Goal: Transaction & Acquisition: Purchase product/service

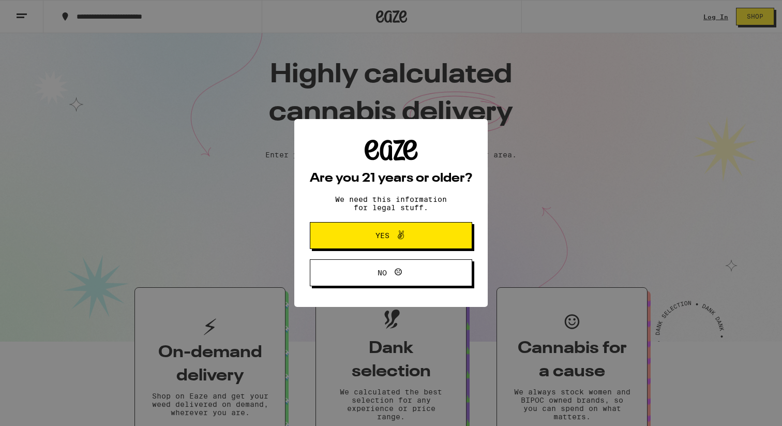
click at [391, 236] on span at bounding box center [398, 235] width 18 height 13
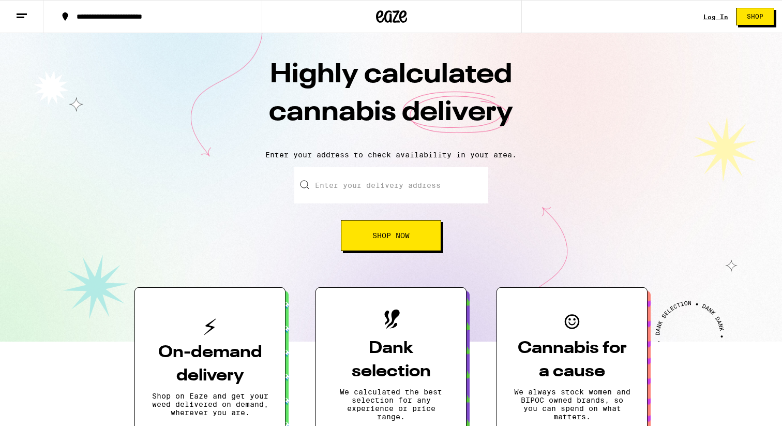
click at [384, 187] on input "Enter your delivery address" at bounding box center [391, 185] width 194 height 36
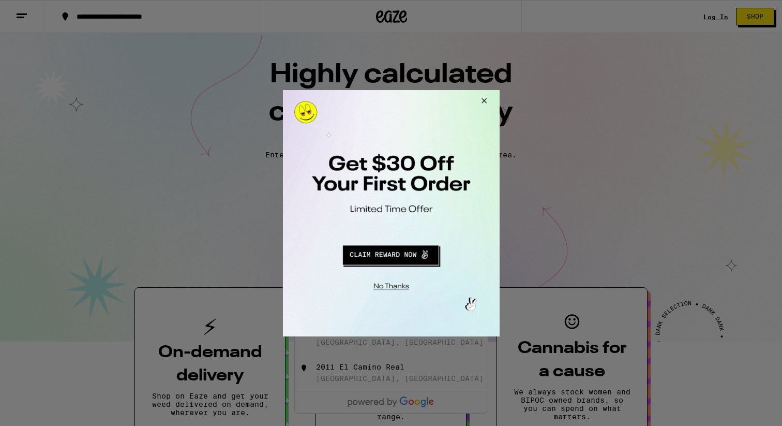
type input "201"
click at [483, 97] on button "Close Modal" at bounding box center [482, 101] width 28 height 25
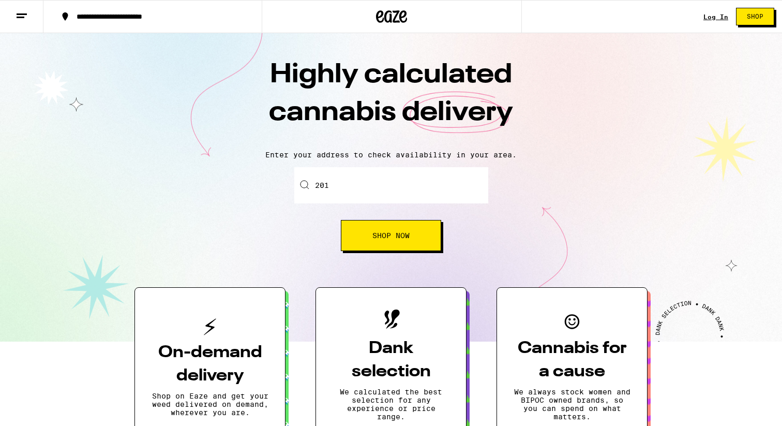
click at [385, 191] on input "201" at bounding box center [391, 185] width 194 height 36
click at [712, 16] on div "Log In" at bounding box center [715, 16] width 25 height 7
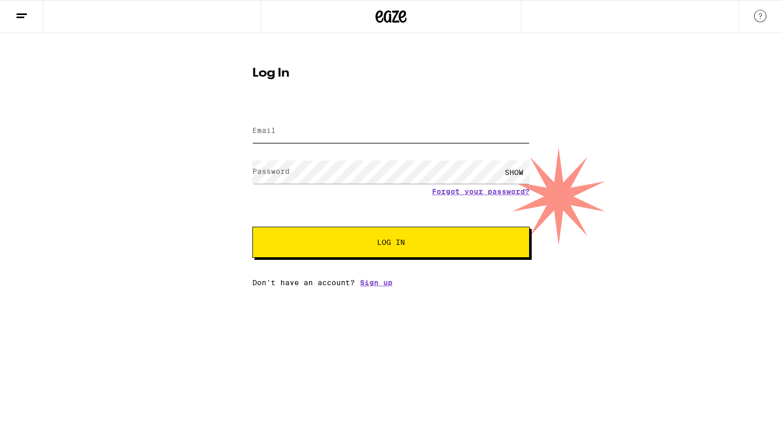
click at [434, 136] on input "Email" at bounding box center [390, 130] width 277 height 23
type input "[EMAIL_ADDRESS][DOMAIN_NAME]"
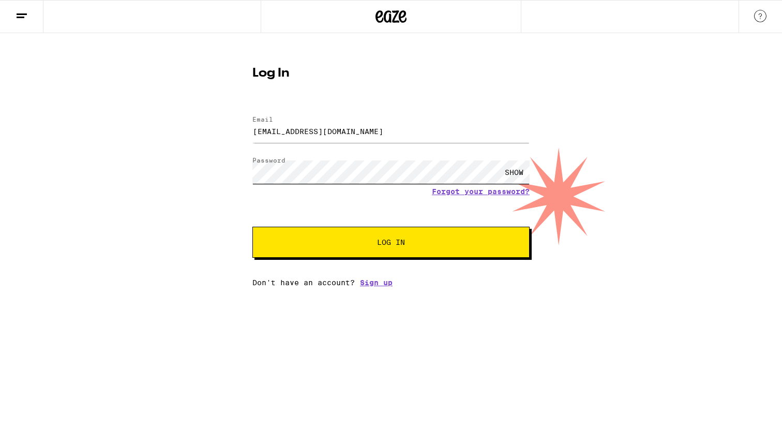
click at [252, 227] on button "Log In" at bounding box center [390, 242] width 277 height 31
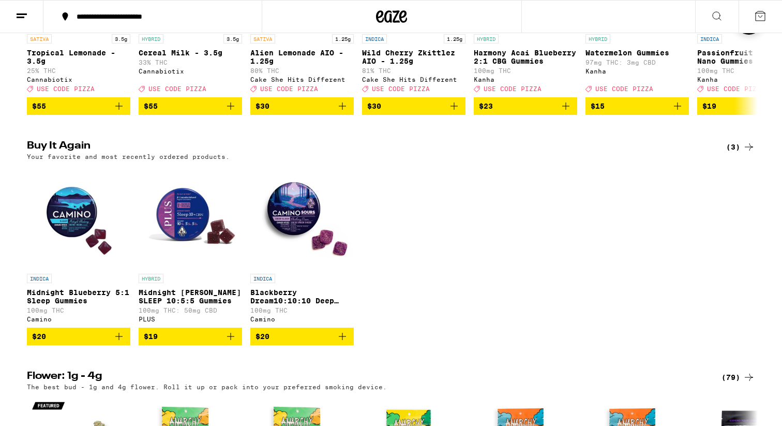
scroll to position [281, 0]
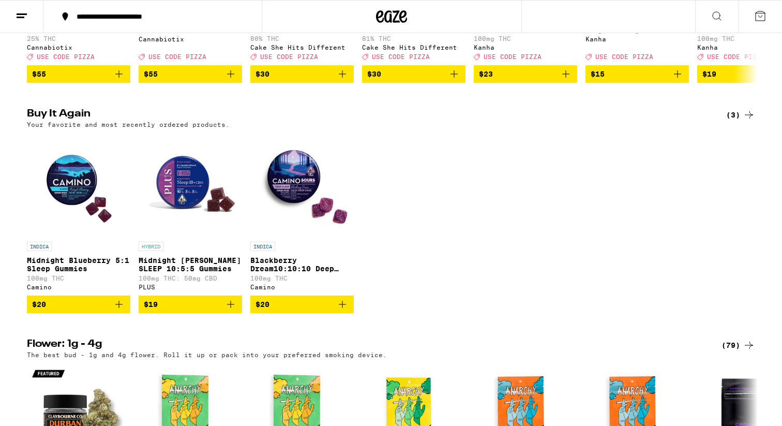
click at [74, 169] on img "Open page for Midnight Blueberry 5:1 Sleep Gummies from Camino" at bounding box center [78, 184] width 103 height 103
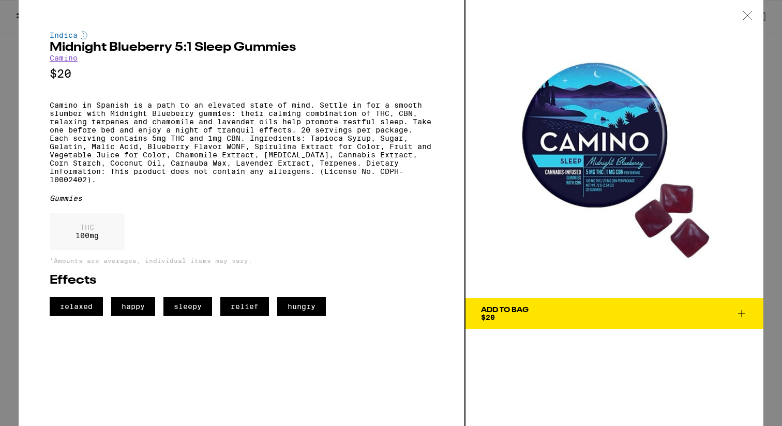
click at [742, 313] on icon at bounding box center [741, 313] width 7 height 7
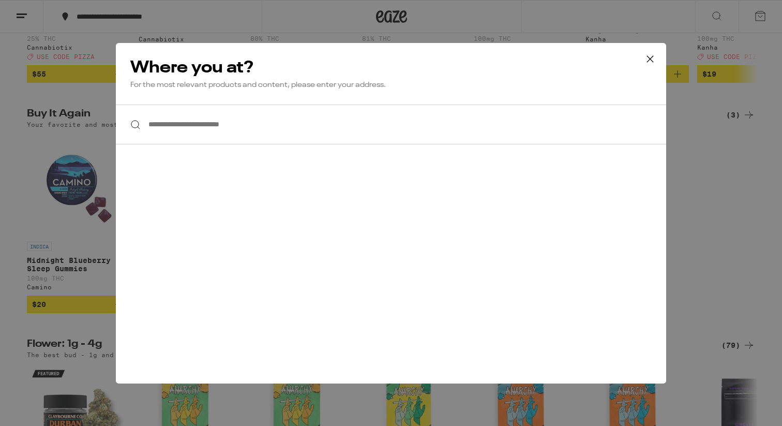
click at [162, 121] on input "**********" at bounding box center [391, 124] width 550 height 40
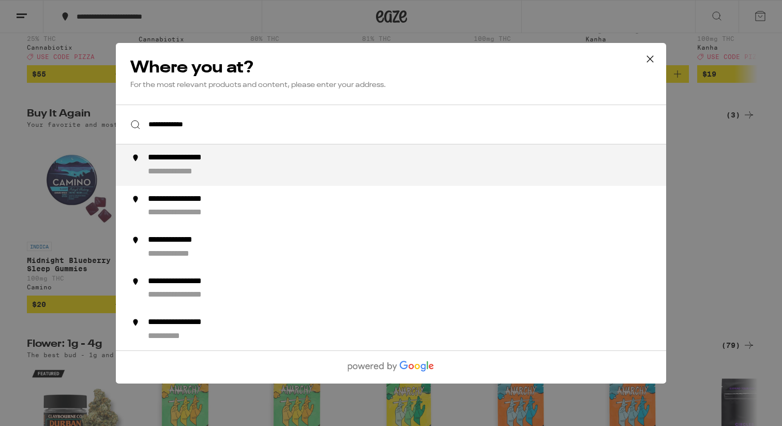
click at [178, 155] on div "**********" at bounding box center [193, 158] width 91 height 11
type input "**********"
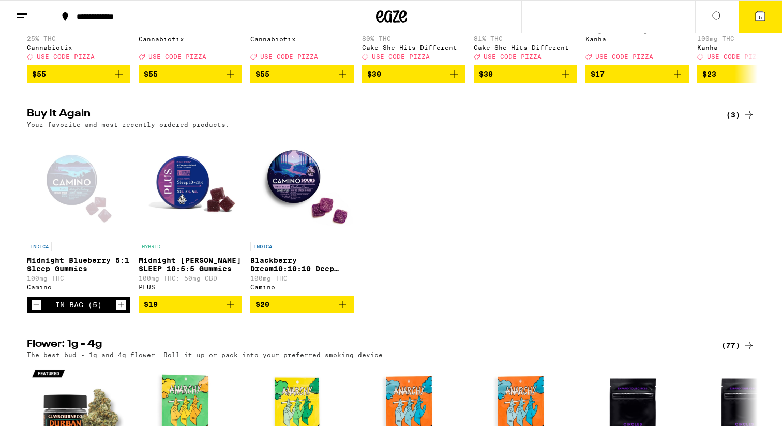
click at [763, 14] on icon at bounding box center [760, 15] width 9 height 9
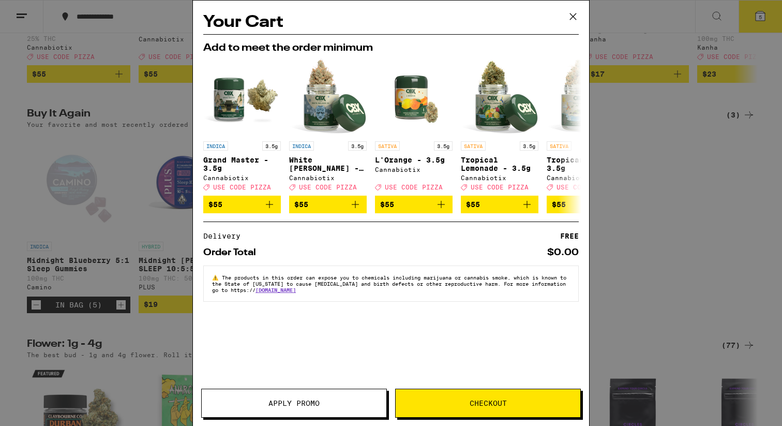
click at [576, 16] on icon at bounding box center [573, 17] width 16 height 16
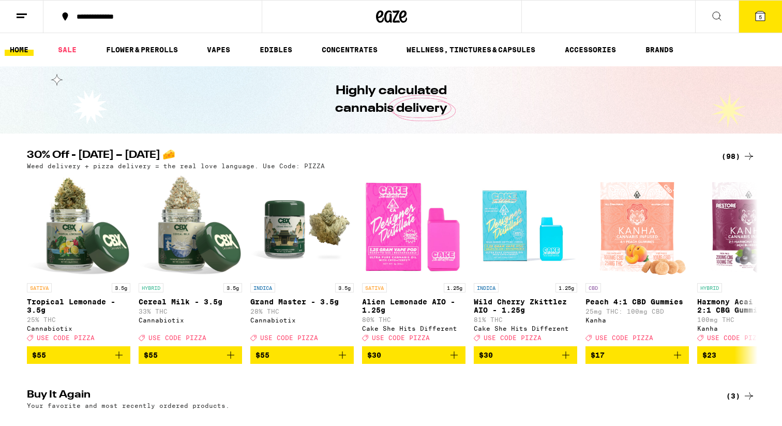
click at [757, 17] on icon at bounding box center [760, 15] width 9 height 9
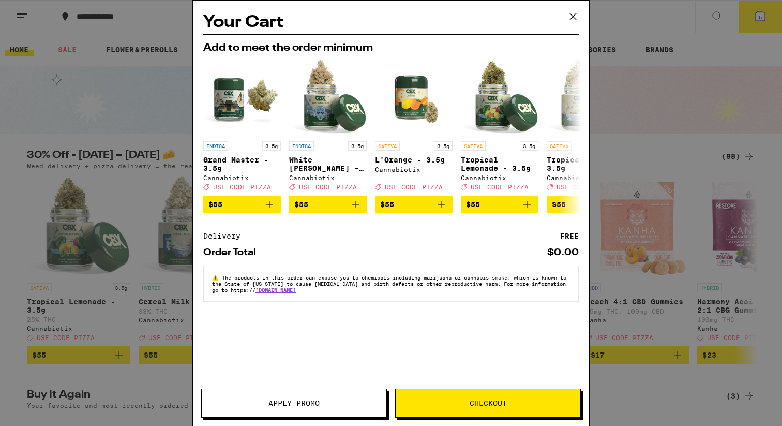
click at [278, 403] on span "Apply Promo" at bounding box center [293, 402] width 51 height 7
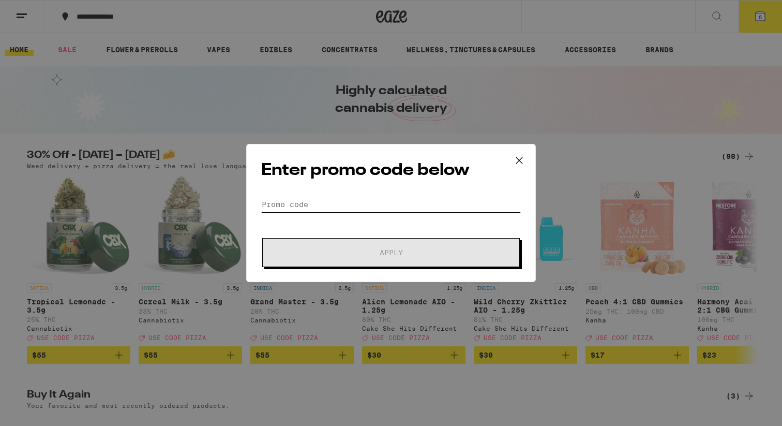
click at [326, 203] on input "Promo Code" at bounding box center [391, 205] width 260 height 16
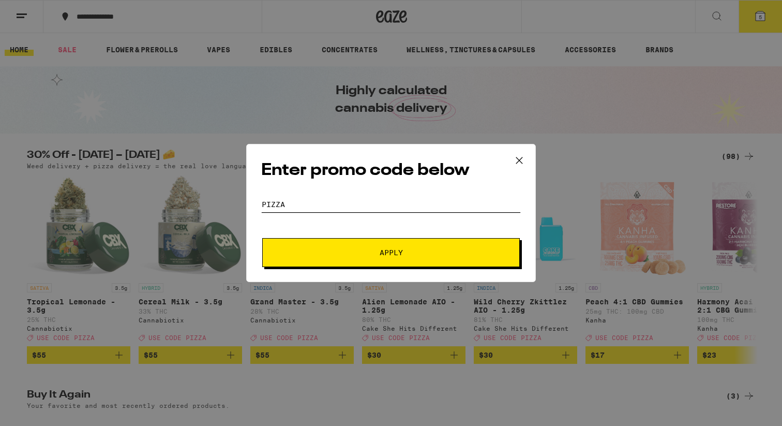
type input "PIZZA"
click at [403, 252] on span "Apply" at bounding box center [391, 252] width 186 height 7
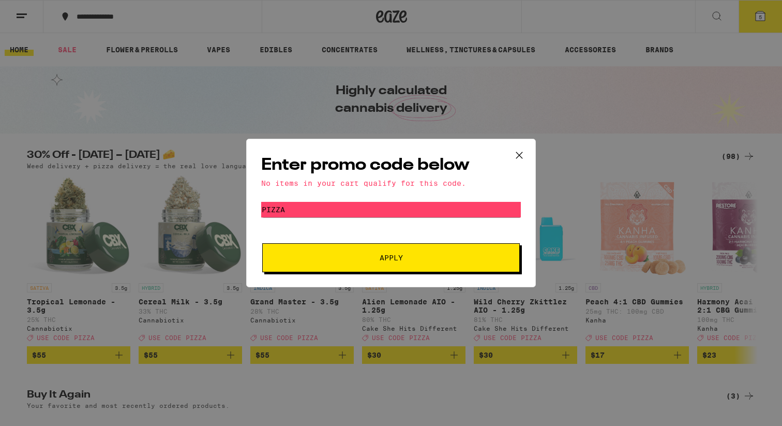
click at [519, 152] on icon at bounding box center [520, 155] width 16 height 16
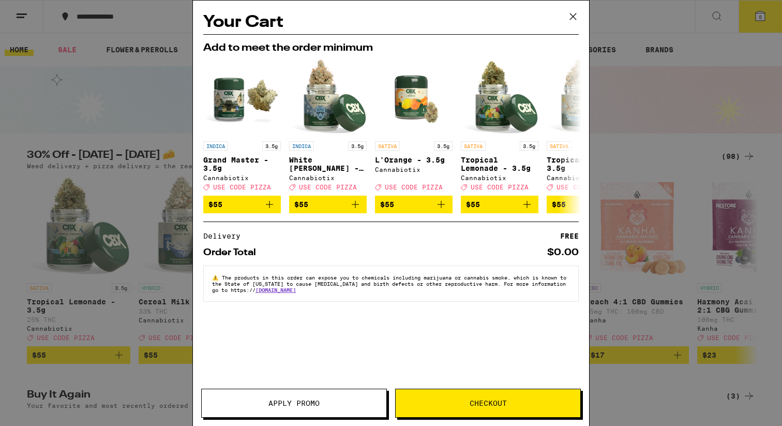
click at [758, 23] on div "Your Cart Add to meet the order minimum INDICA 3.5g Grand Master - 3.5g Cannabi…" at bounding box center [391, 213] width 782 height 426
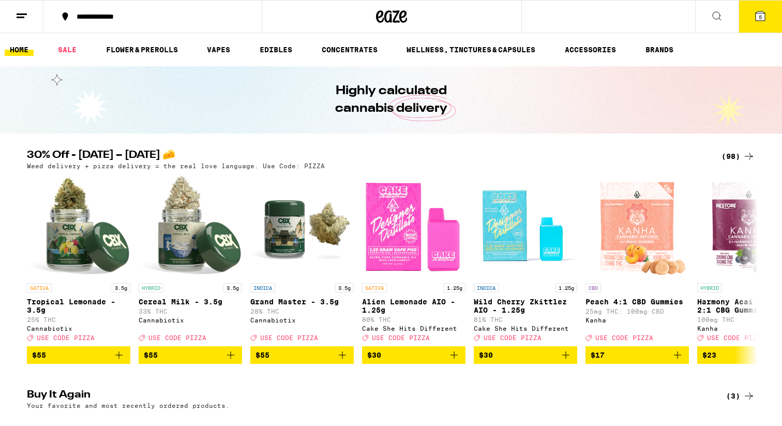
click at [759, 16] on span "5" at bounding box center [760, 17] width 3 height 6
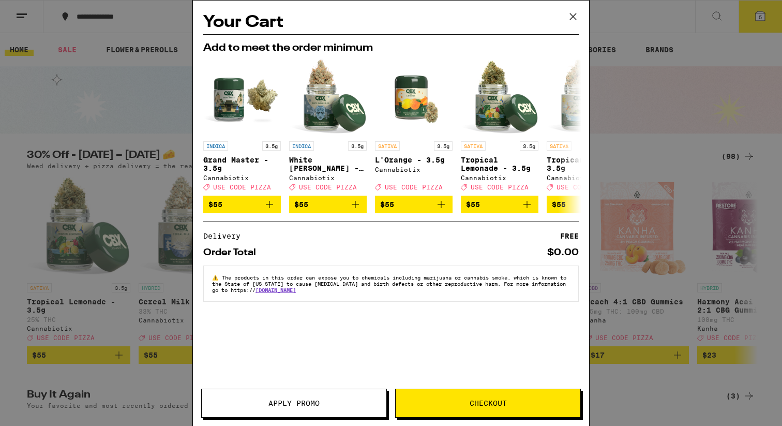
click at [470, 399] on span "Checkout" at bounding box center [488, 402] width 37 height 7
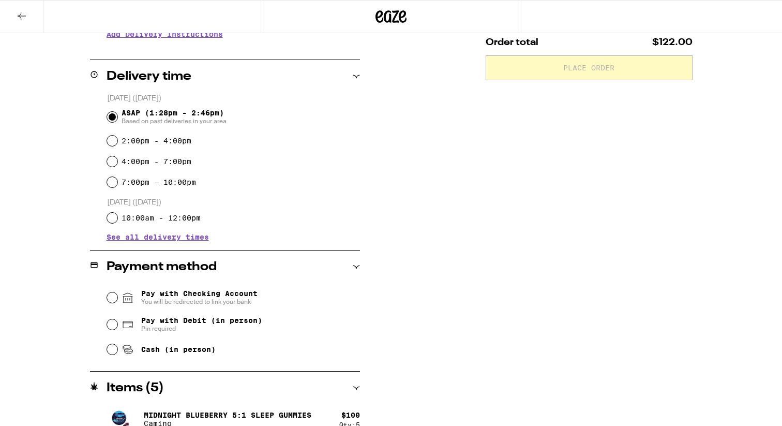
scroll to position [246, 0]
